Goal: Transaction & Acquisition: Download file/media

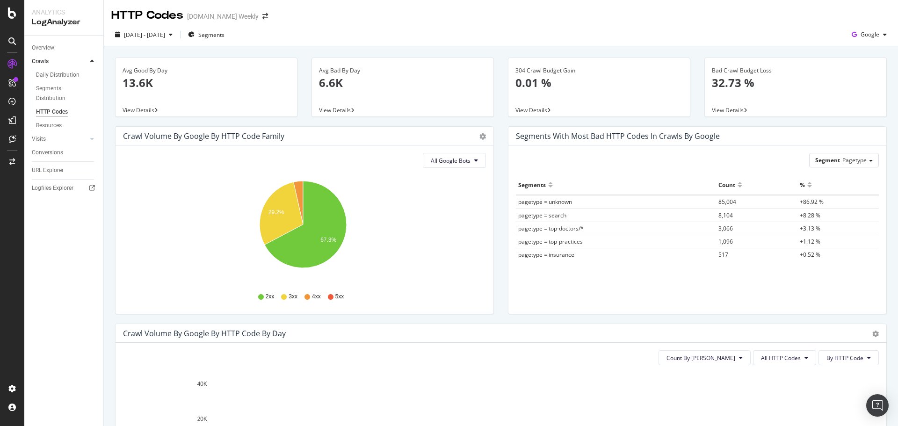
scroll to position [140, 0]
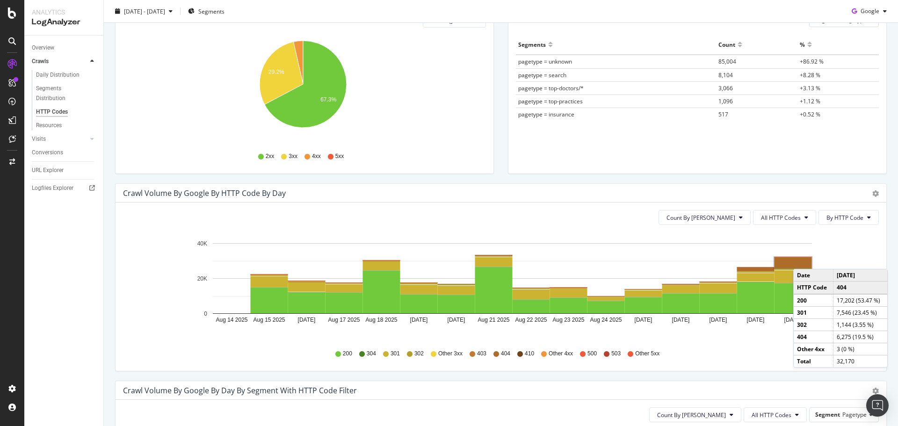
click at [802, 260] on rect "A chart." at bounding box center [792, 262] width 37 height 11
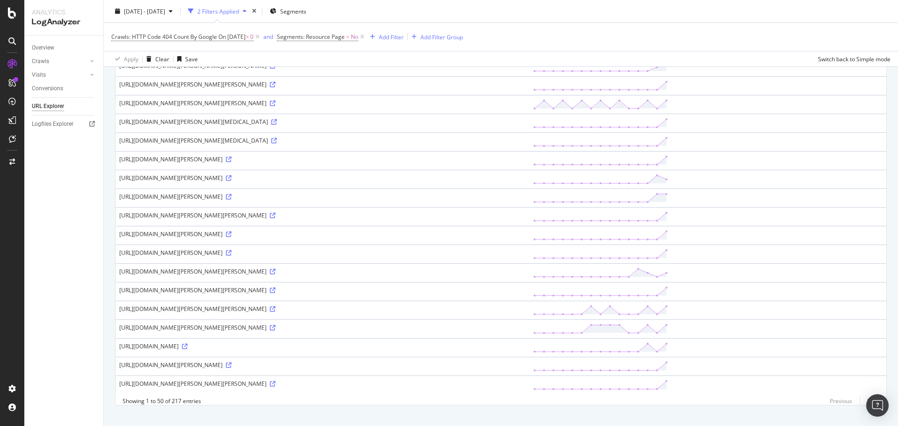
scroll to position [726, 0]
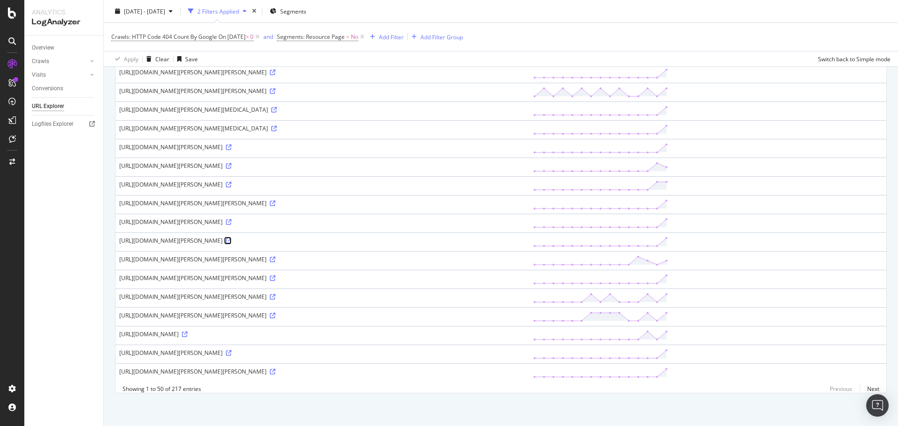
click at [231, 238] on icon at bounding box center [229, 241] width 6 height 6
click at [9, 15] on icon at bounding box center [12, 12] width 8 height 11
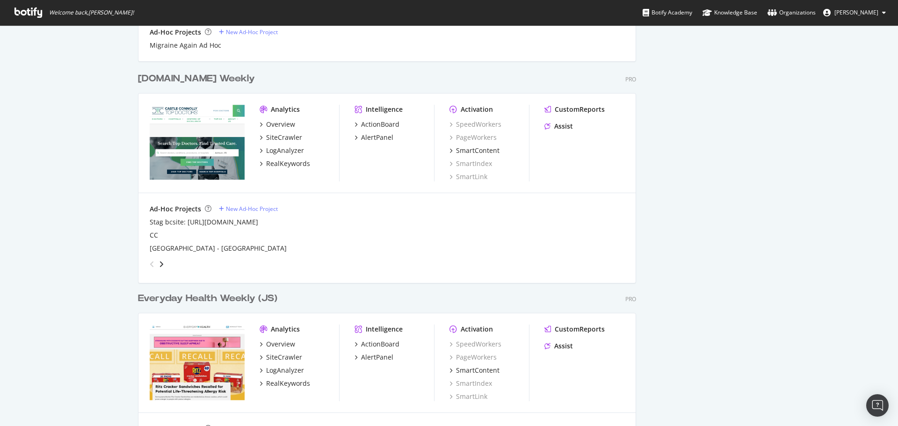
scroll to position [561, 0]
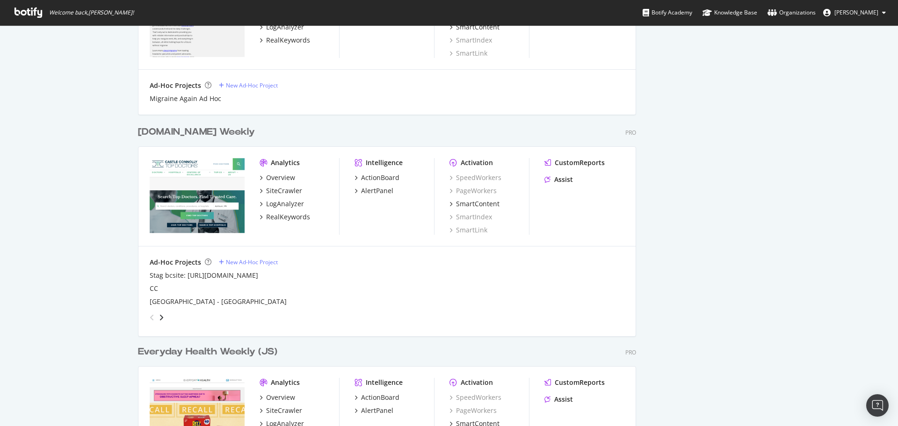
click at [210, 134] on div "[DOMAIN_NAME] Weekly" at bounding box center [196, 132] width 117 height 14
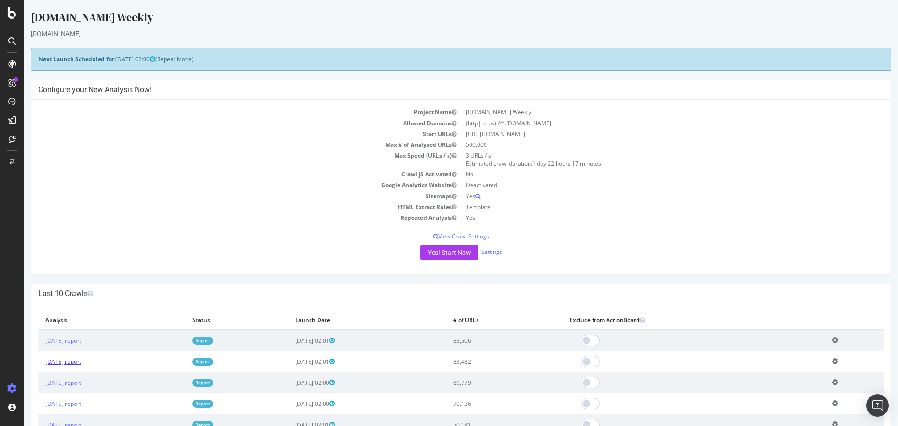
click at [81, 361] on link "[DATE] report" at bounding box center [63, 362] width 36 height 8
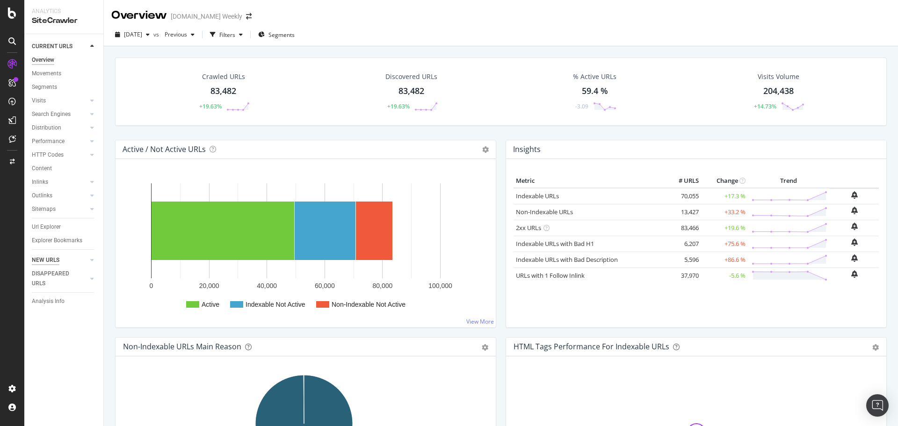
click at [55, 259] on div "NEW URLS" at bounding box center [46, 260] width 28 height 10
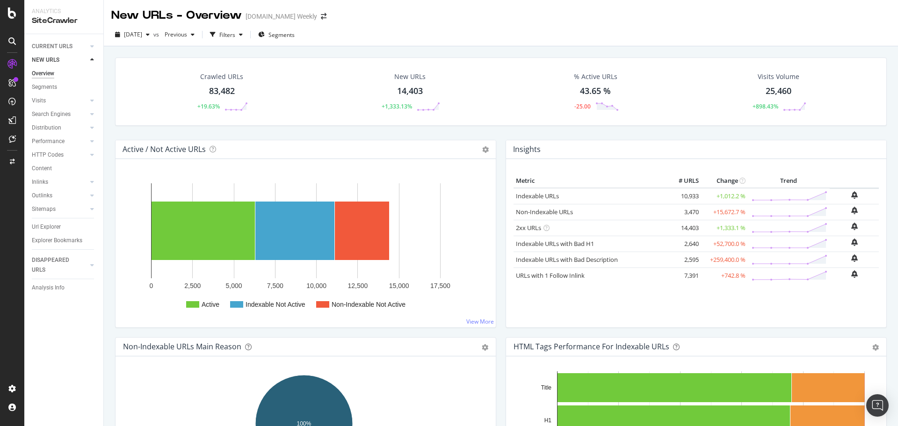
drag, startPoint x: 405, startPoint y: 89, endPoint x: 508, endPoint y: 209, distance: 157.5
click at [405, 89] on div "14,403" at bounding box center [410, 91] width 26 height 12
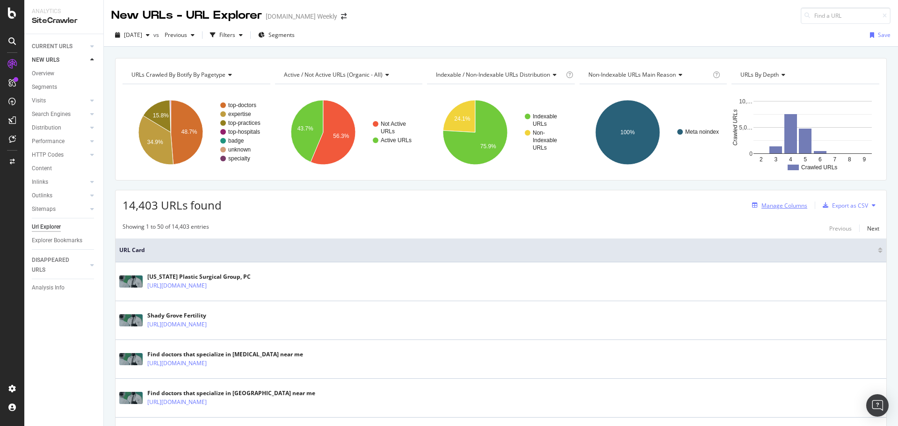
click at [777, 207] on div "Manage Columns" at bounding box center [784, 206] width 46 height 8
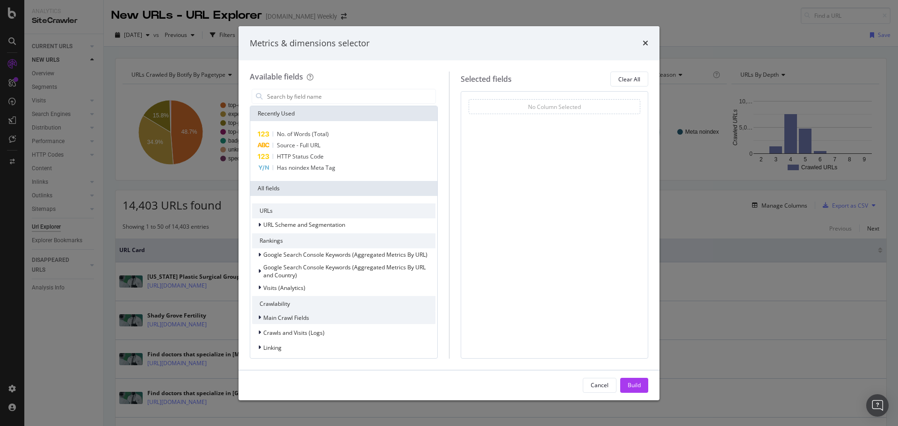
click at [281, 317] on span "Main Crawl Fields" at bounding box center [286, 318] width 46 height 8
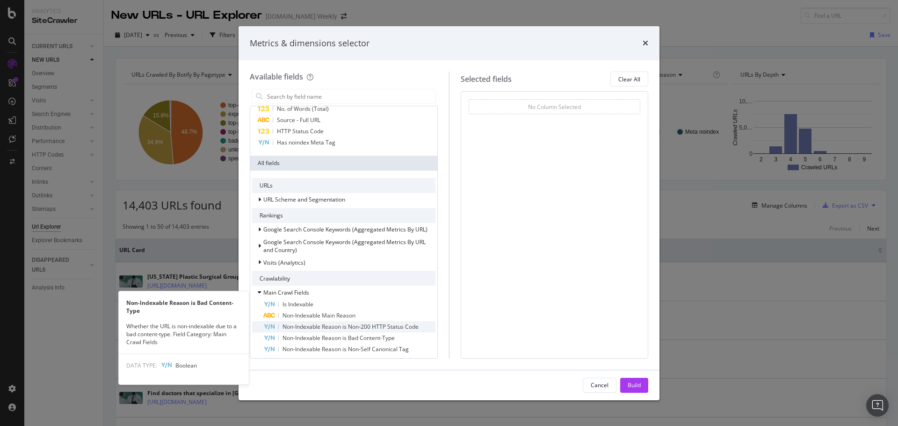
scroll to position [94, 0]
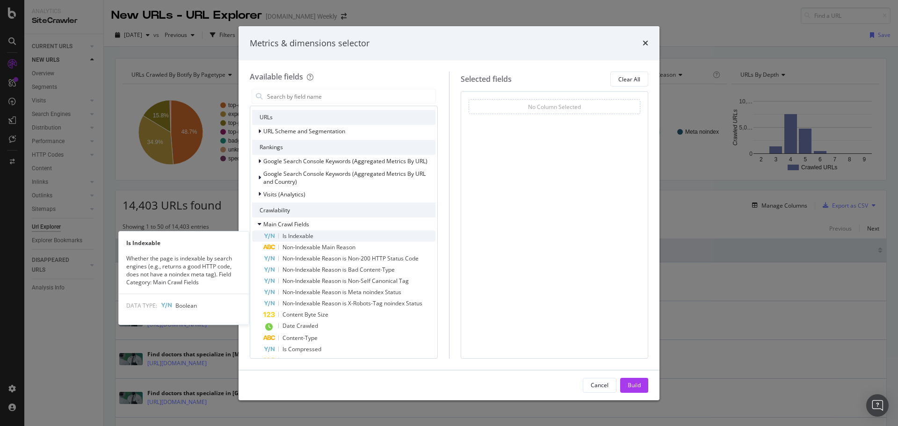
click at [297, 233] on span "Is Indexable" at bounding box center [297, 236] width 31 height 8
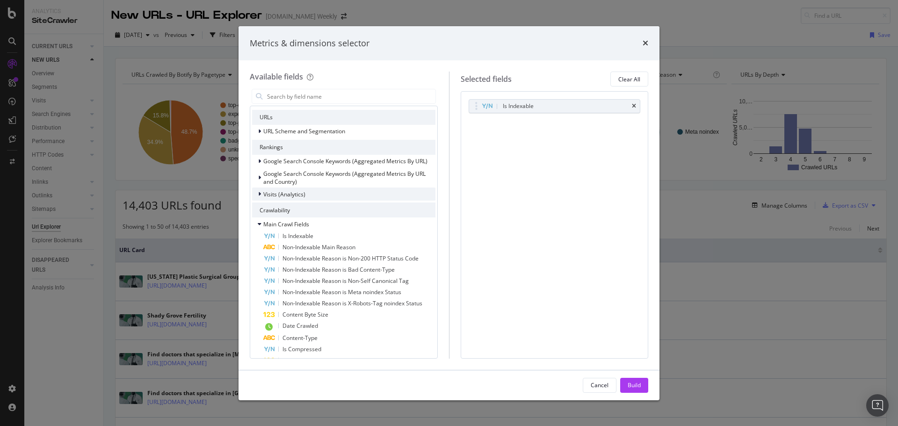
click at [275, 193] on span "Visits (Analytics)" at bounding box center [284, 194] width 42 height 8
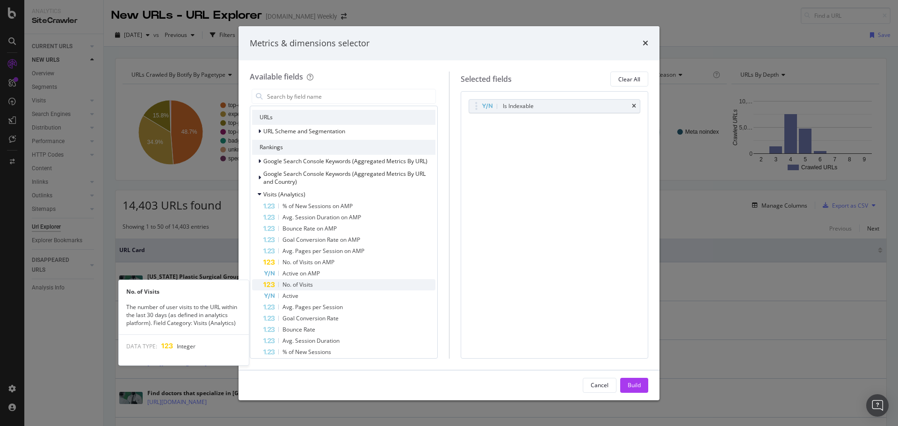
click at [305, 285] on span "No. of Visits" at bounding box center [297, 285] width 30 height 8
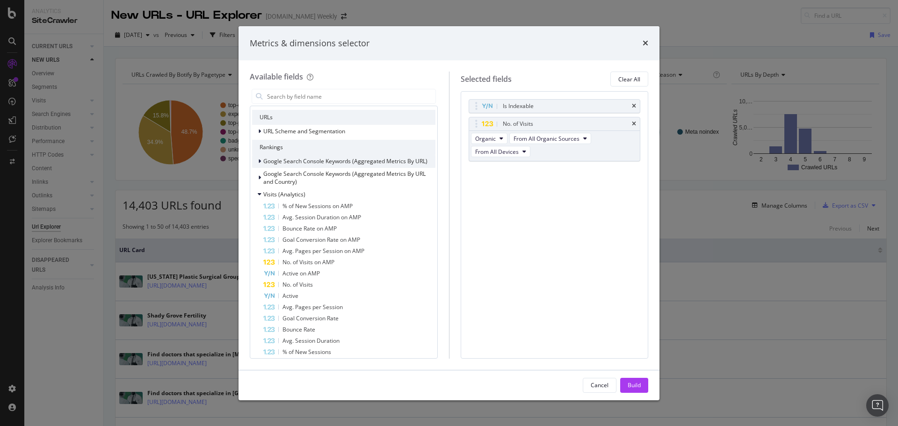
click at [309, 163] on span "Google Search Console Keywords (Aggregated Metrics By URL)" at bounding box center [345, 161] width 164 height 8
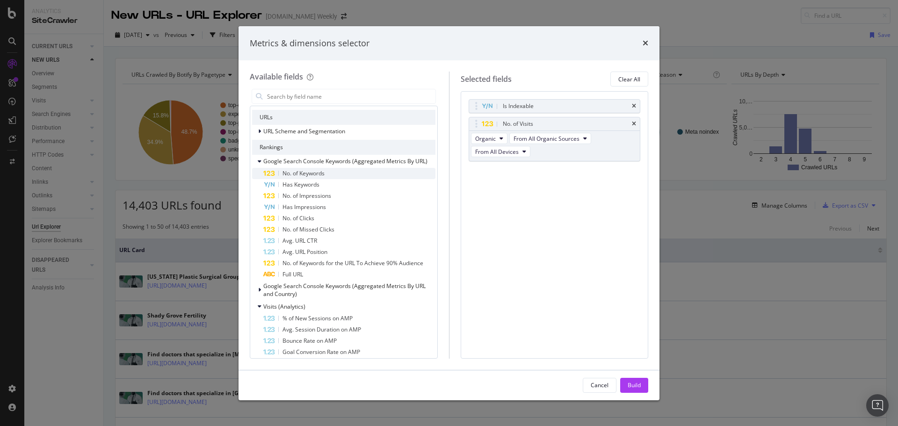
click at [308, 174] on span "No. of Keywords" at bounding box center [303, 173] width 42 height 8
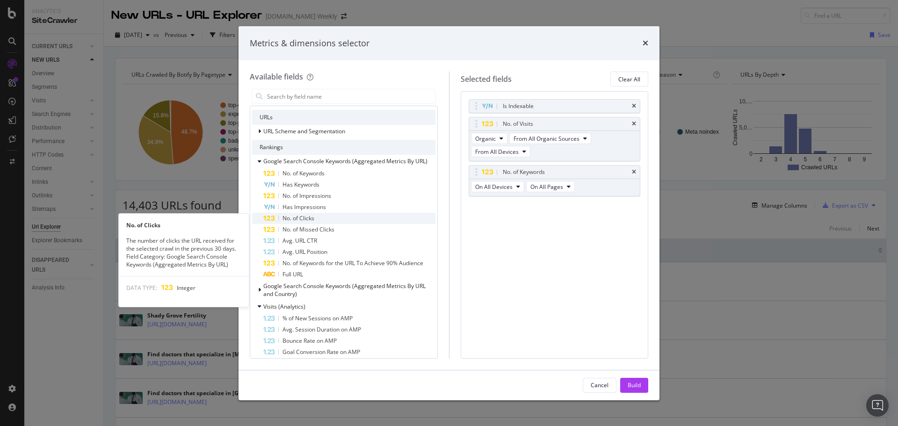
click at [298, 219] on span "No. of Clicks" at bounding box center [298, 218] width 32 height 8
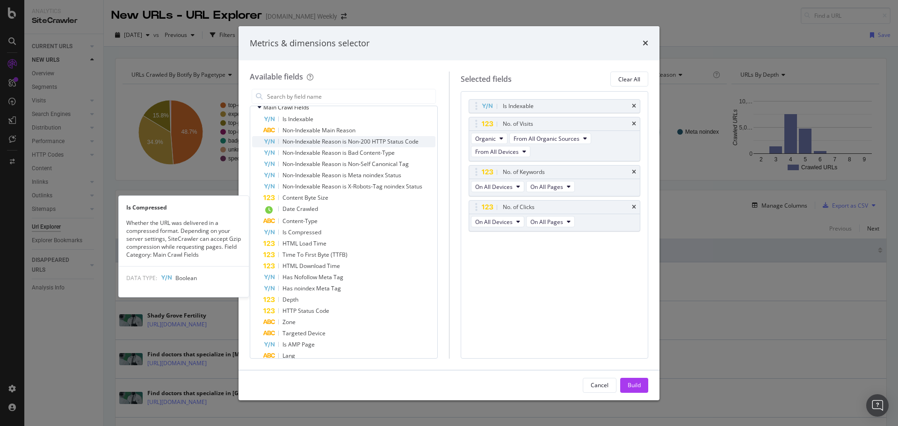
scroll to position [421, 0]
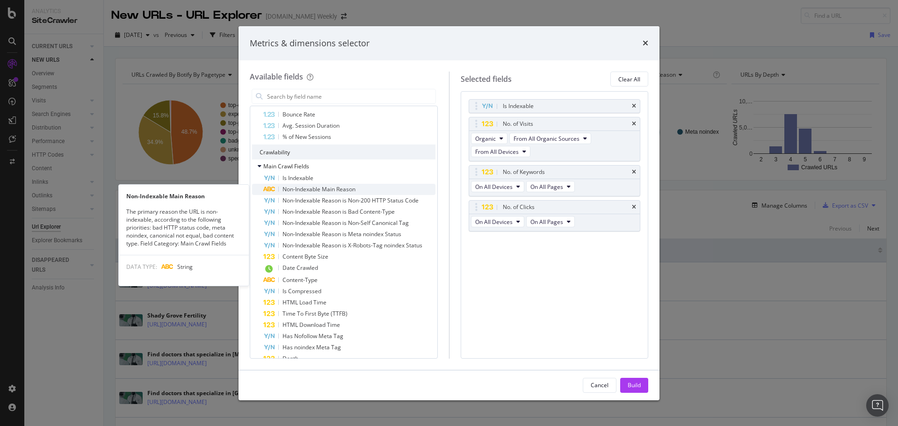
click at [320, 190] on span "Non-Indexable Main Reason" at bounding box center [318, 189] width 73 height 8
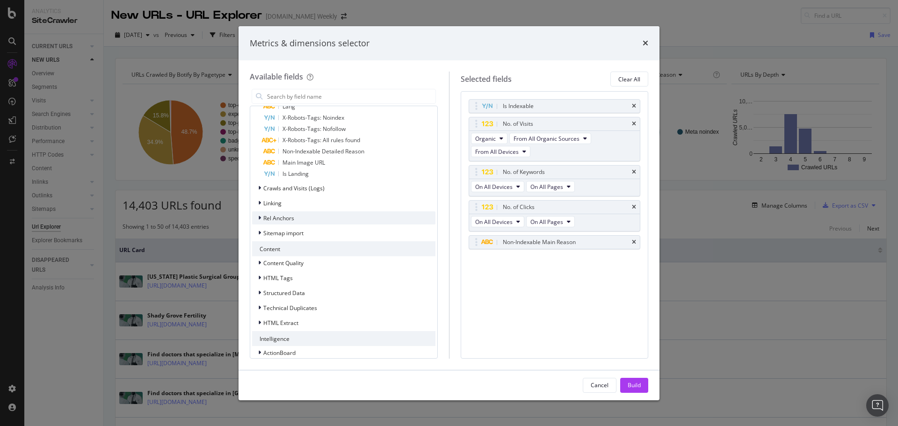
scroll to position [737, 0]
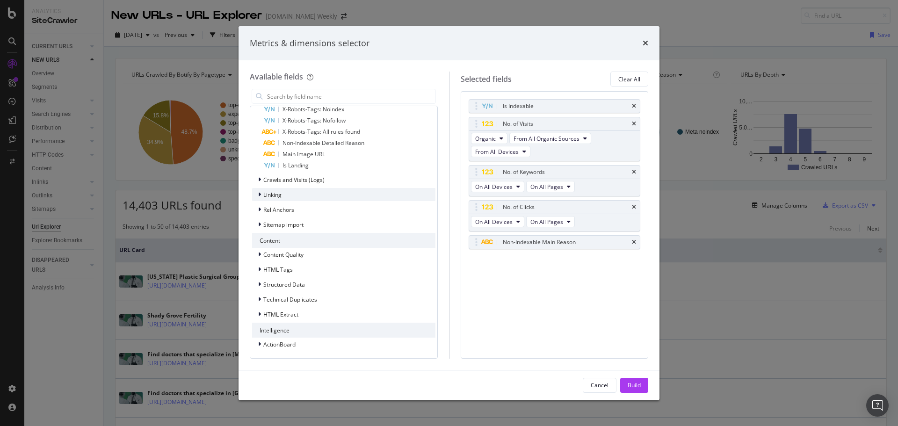
click at [294, 198] on div "Linking" at bounding box center [343, 194] width 183 height 13
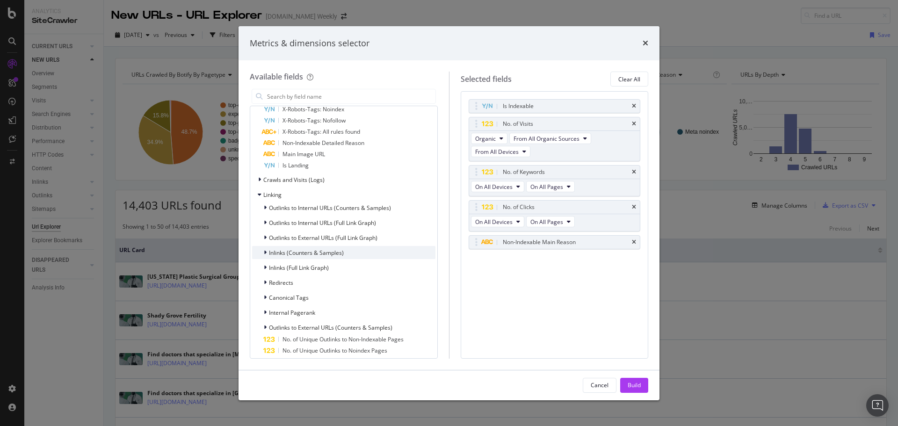
click at [301, 251] on span "Inlinks (Counters & Samples)" at bounding box center [306, 253] width 75 height 8
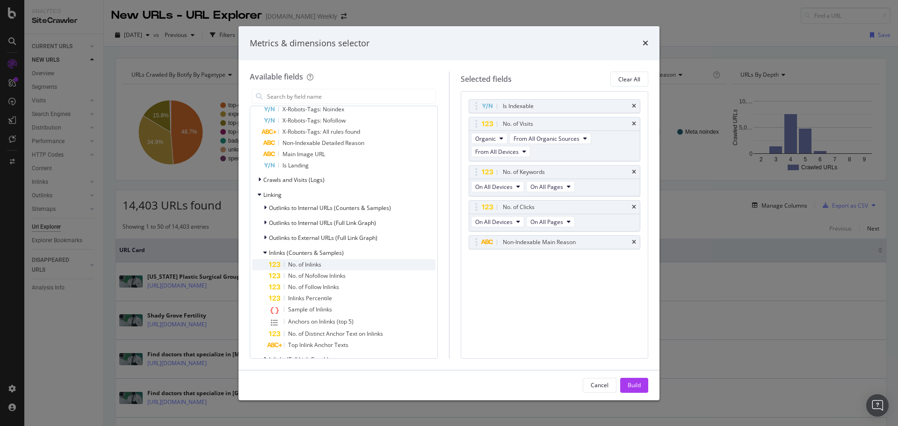
click at [305, 262] on span "No. of Inlinks" at bounding box center [304, 264] width 33 height 8
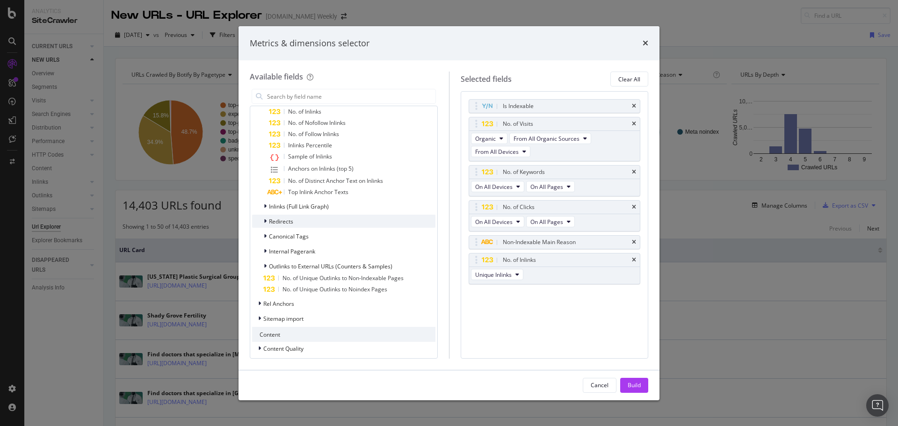
scroll to position [878, 0]
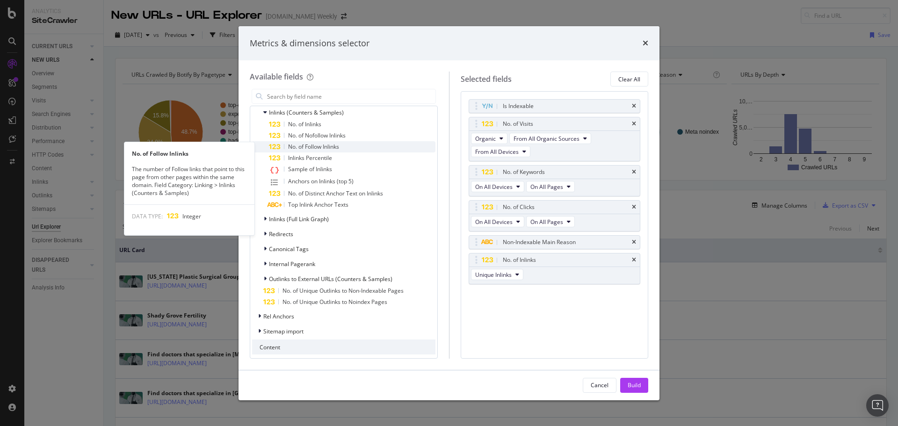
click at [326, 149] on span "No. of Follow Inlinks" at bounding box center [313, 147] width 51 height 8
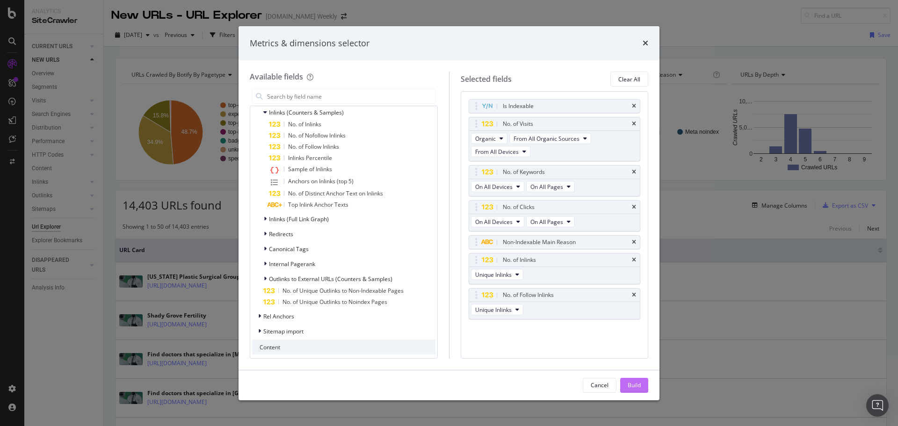
click at [636, 387] on div "Build" at bounding box center [634, 385] width 13 height 8
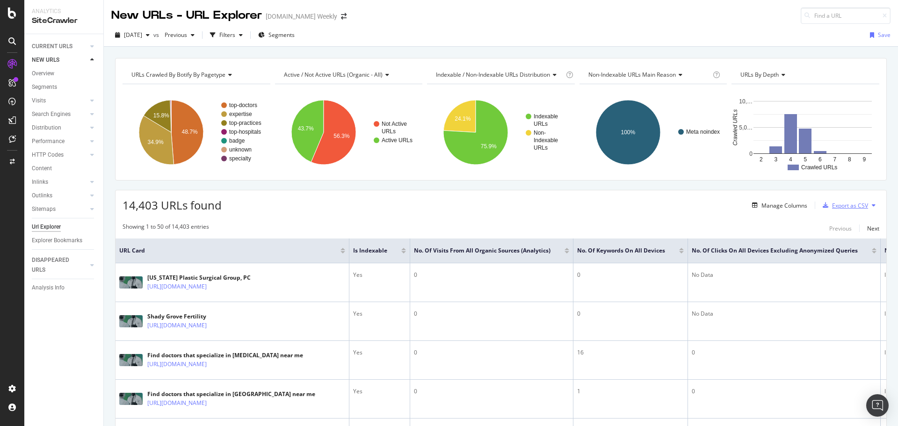
click at [851, 206] on div "Export as CSV" at bounding box center [850, 206] width 36 height 8
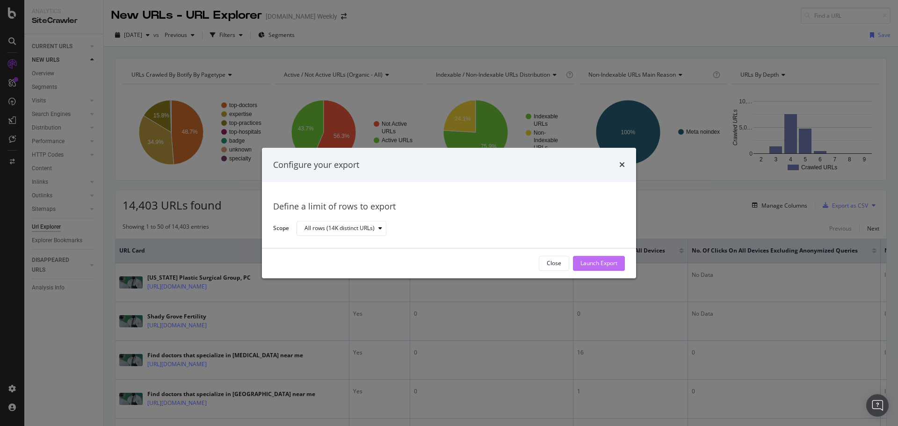
click at [593, 266] on div "Launch Export" at bounding box center [598, 264] width 37 height 8
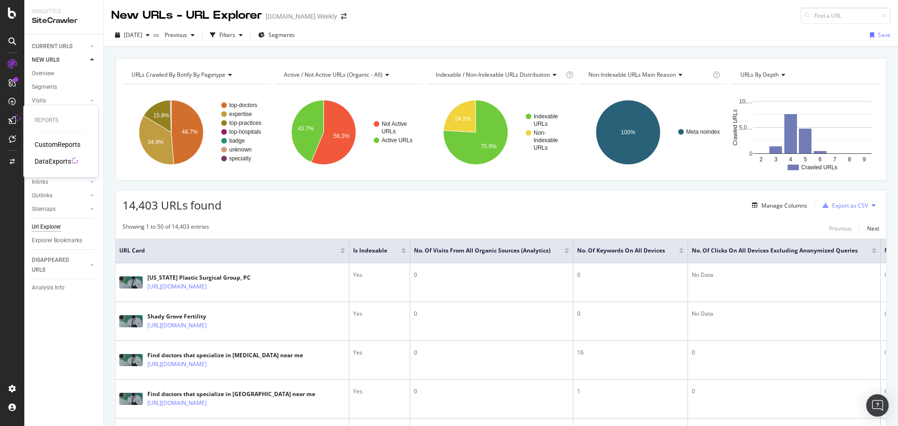
click at [56, 158] on div "DataExports" at bounding box center [53, 161] width 36 height 9
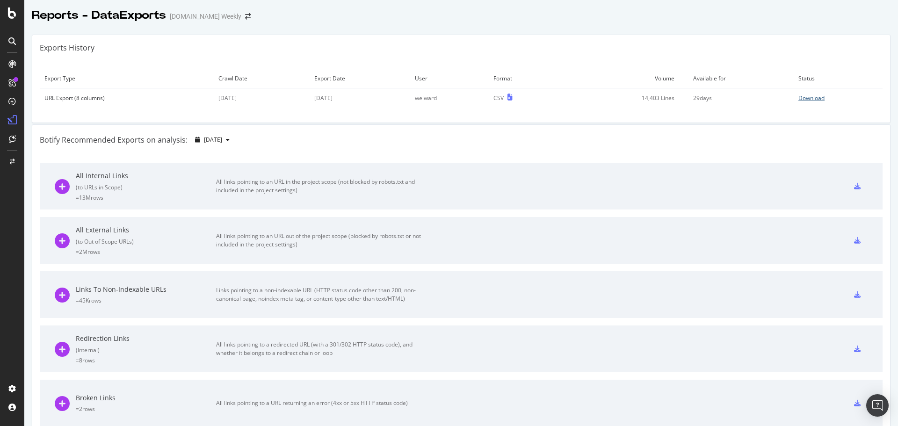
click at [798, 95] on div "Download" at bounding box center [811, 98] width 26 height 8
